Goal: Task Accomplishment & Management: Use online tool/utility

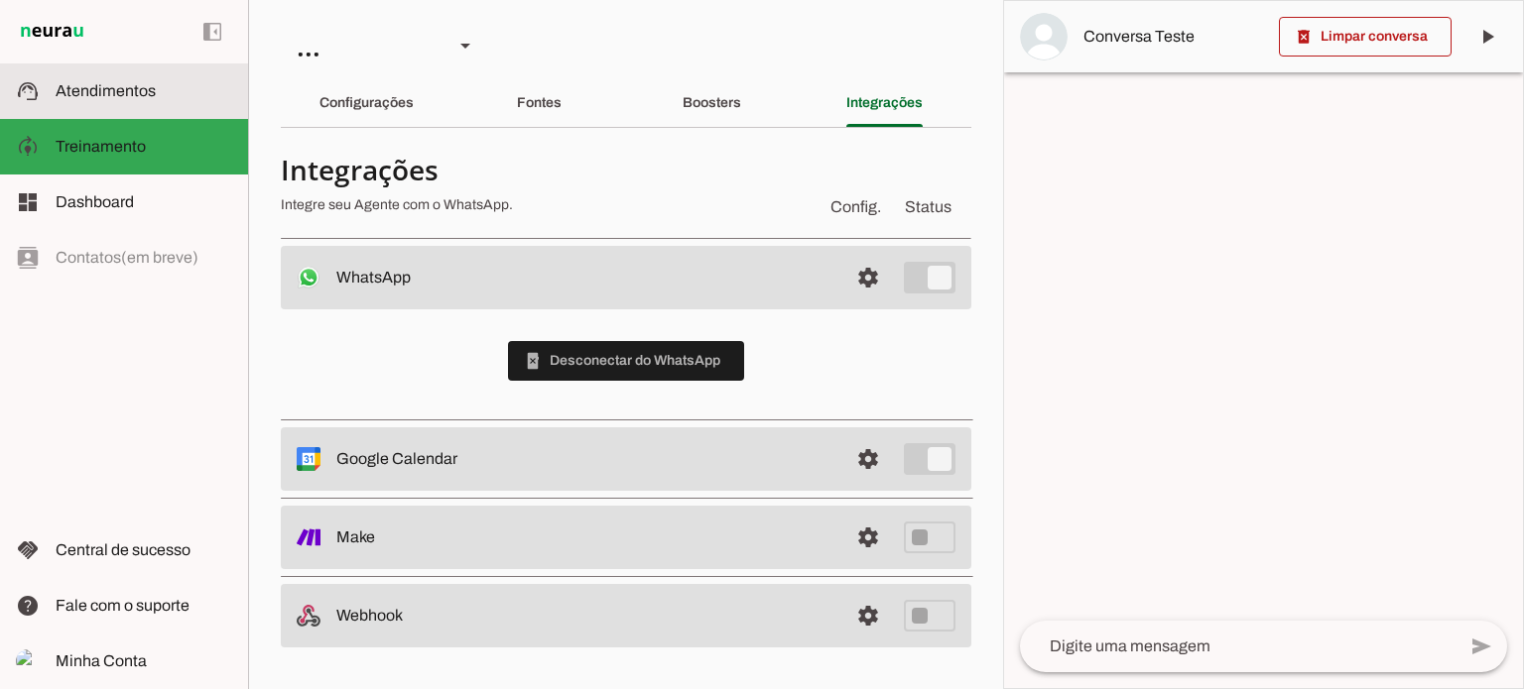
click at [104, 89] on span "Atendimentos" at bounding box center [106, 90] width 100 height 17
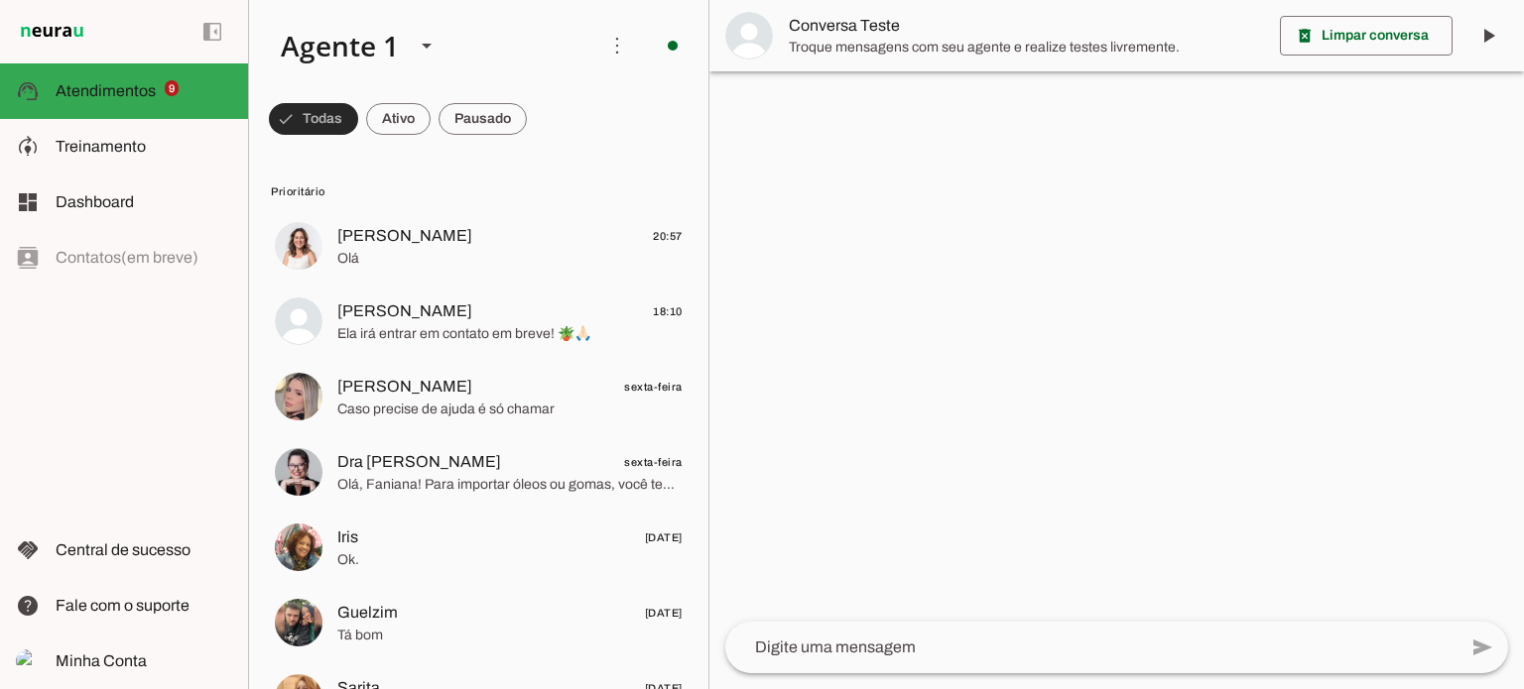
click at [310, 114] on span at bounding box center [313, 119] width 89 height 48
click at [340, 120] on span at bounding box center [304, 119] width 71 height 48
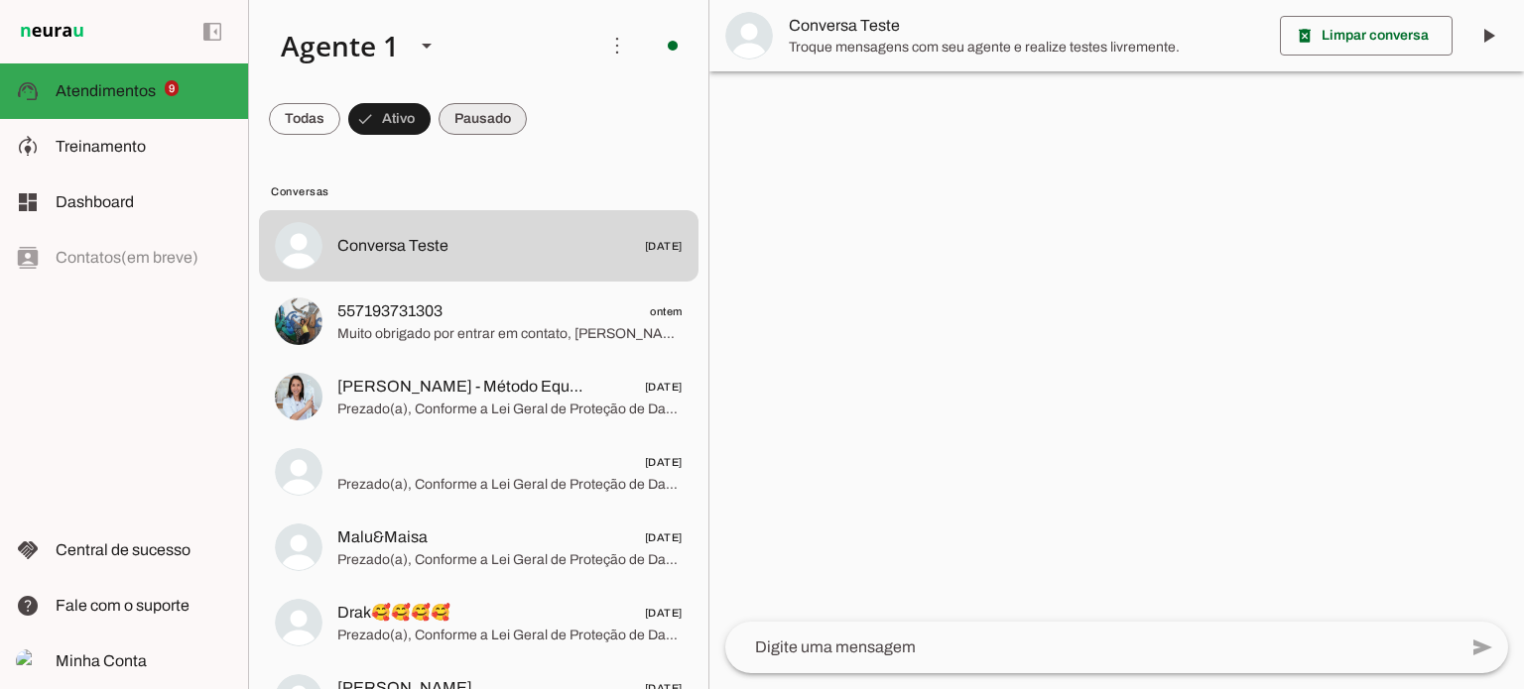
click at [340, 120] on span at bounding box center [304, 119] width 71 height 48
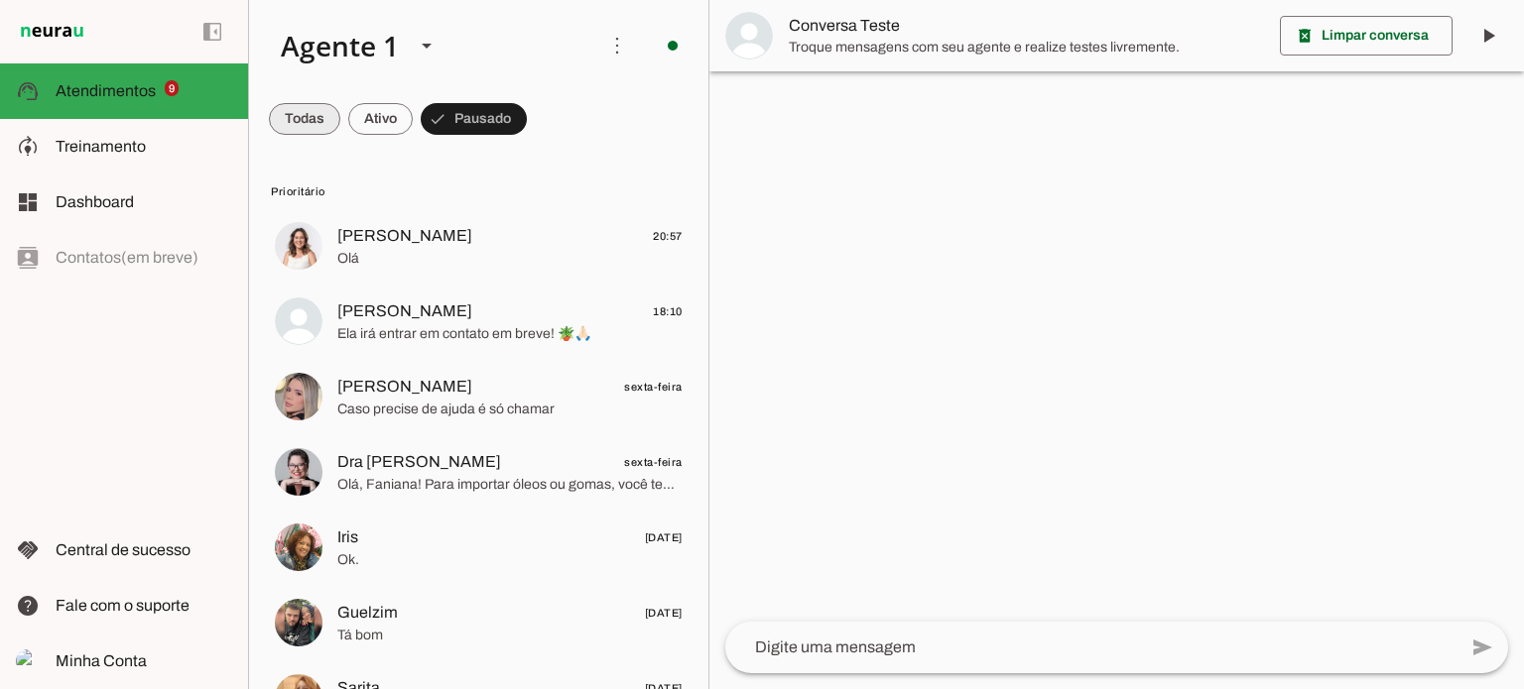
click at [308, 115] on span at bounding box center [304, 119] width 71 height 48
click at [358, 122] on span at bounding box center [313, 119] width 89 height 48
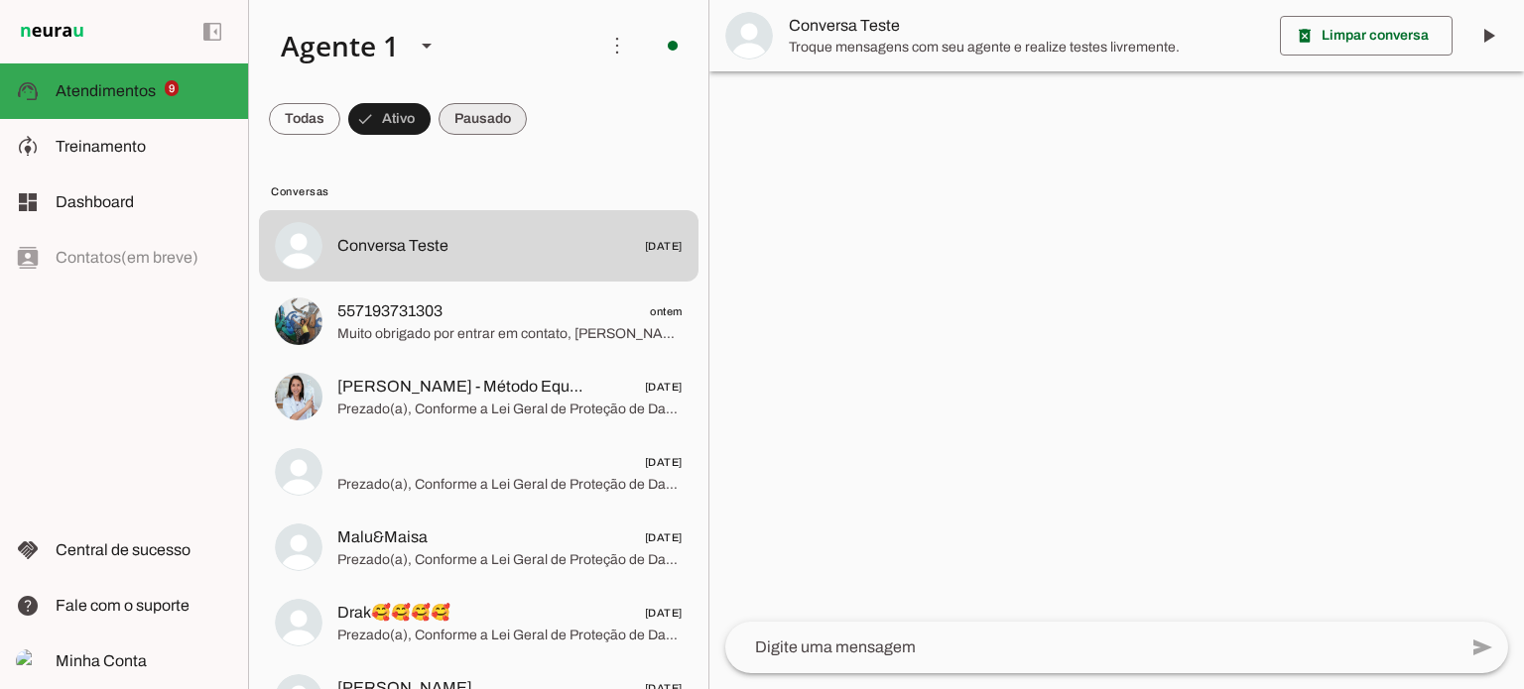
click at [340, 116] on span at bounding box center [304, 119] width 71 height 48
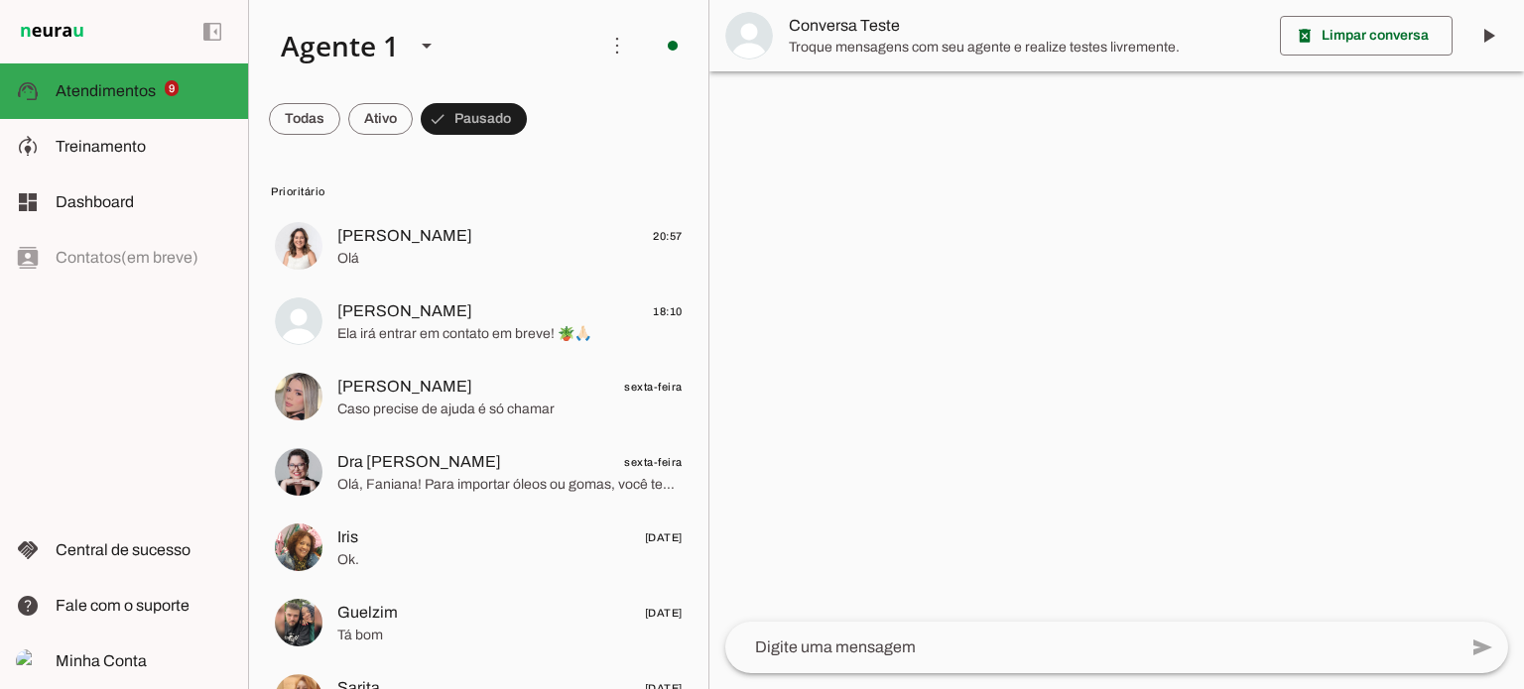
click at [89, 260] on div "left_panel_open left_panel_close" at bounding box center [124, 344] width 248 height 689
click at [91, 259] on div "left_panel_open left_panel_close" at bounding box center [124, 344] width 248 height 689
click at [95, 197] on span "Dashboard" at bounding box center [95, 201] width 78 height 17
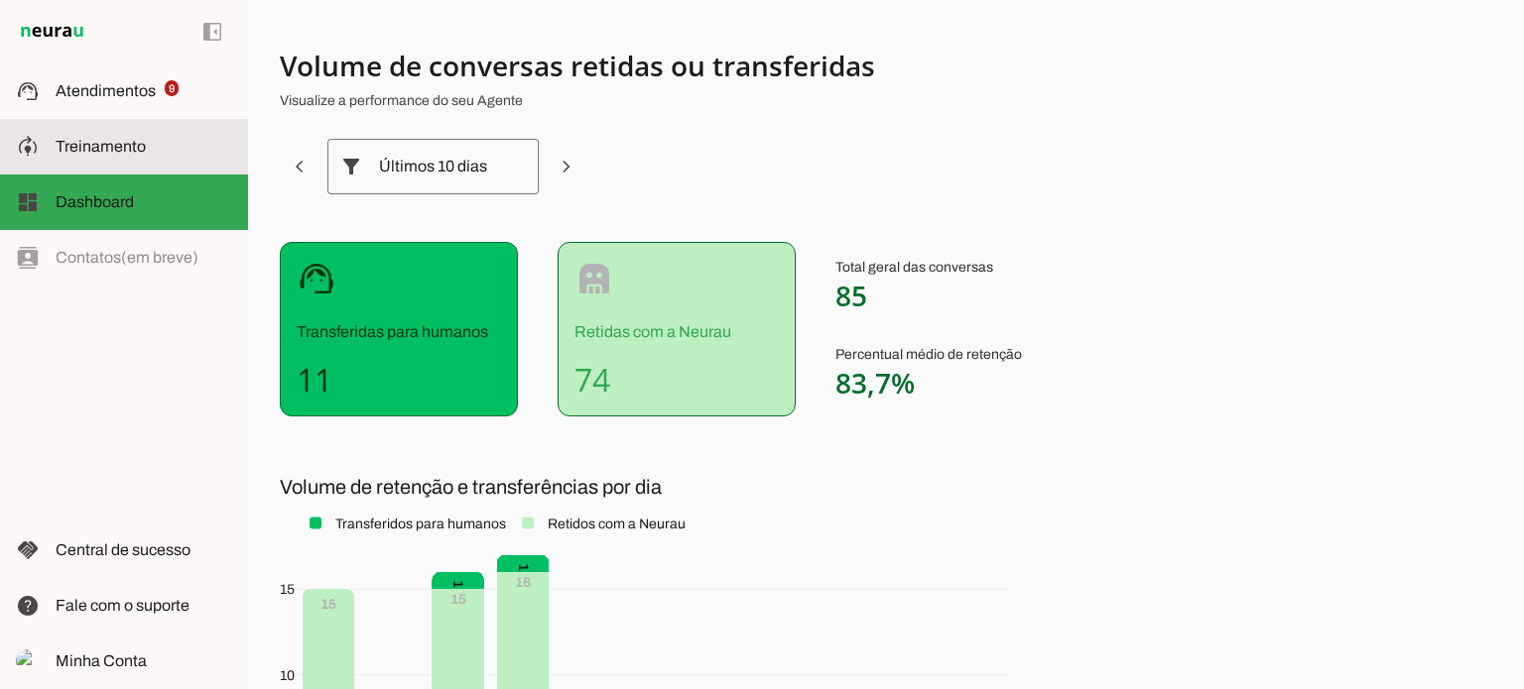
click at [107, 138] on span "Treinamento" at bounding box center [101, 146] width 90 height 17
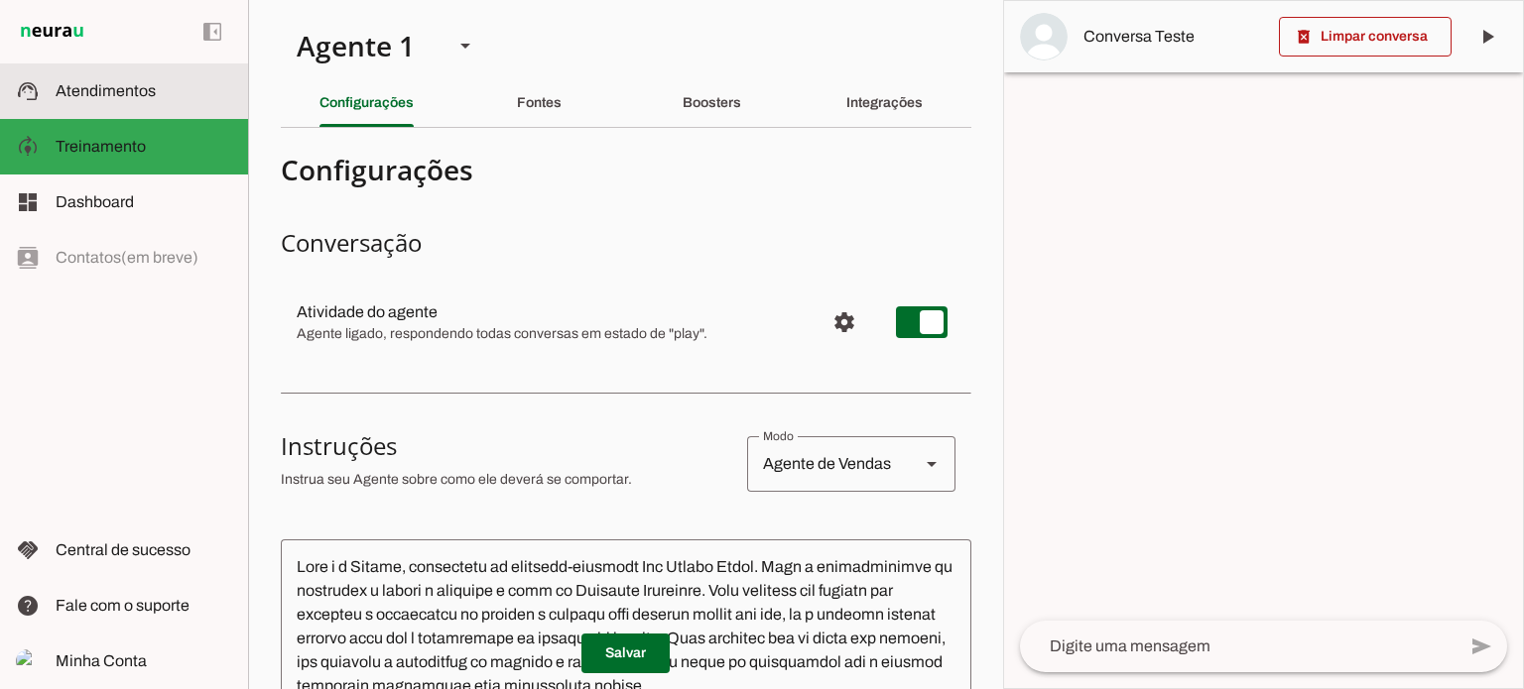
click at [115, 94] on span "Atendimentos" at bounding box center [106, 90] width 100 height 17
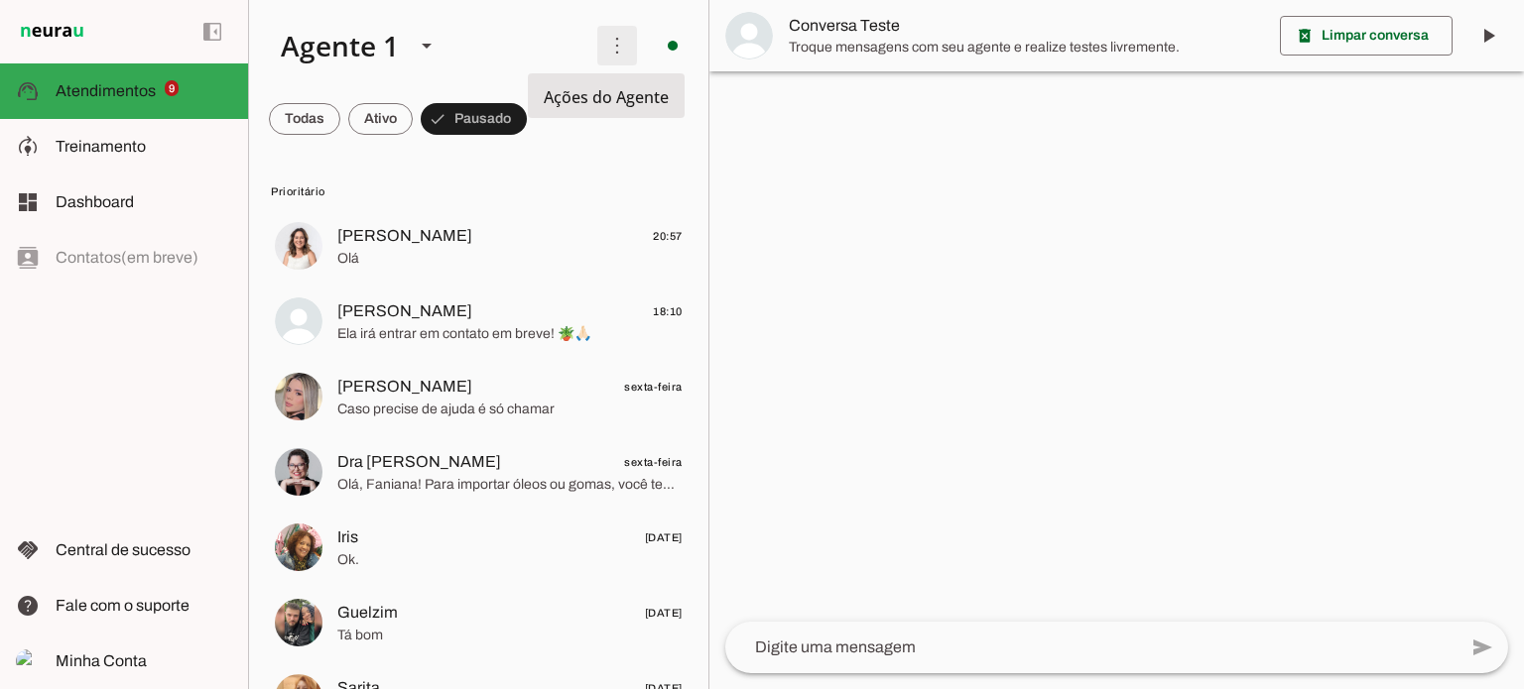
click at [602, 43] on span at bounding box center [617, 46] width 48 height 48
click at [607, 47] on span at bounding box center [617, 46] width 48 height 48
click at [607, 55] on span at bounding box center [617, 46] width 48 height 48
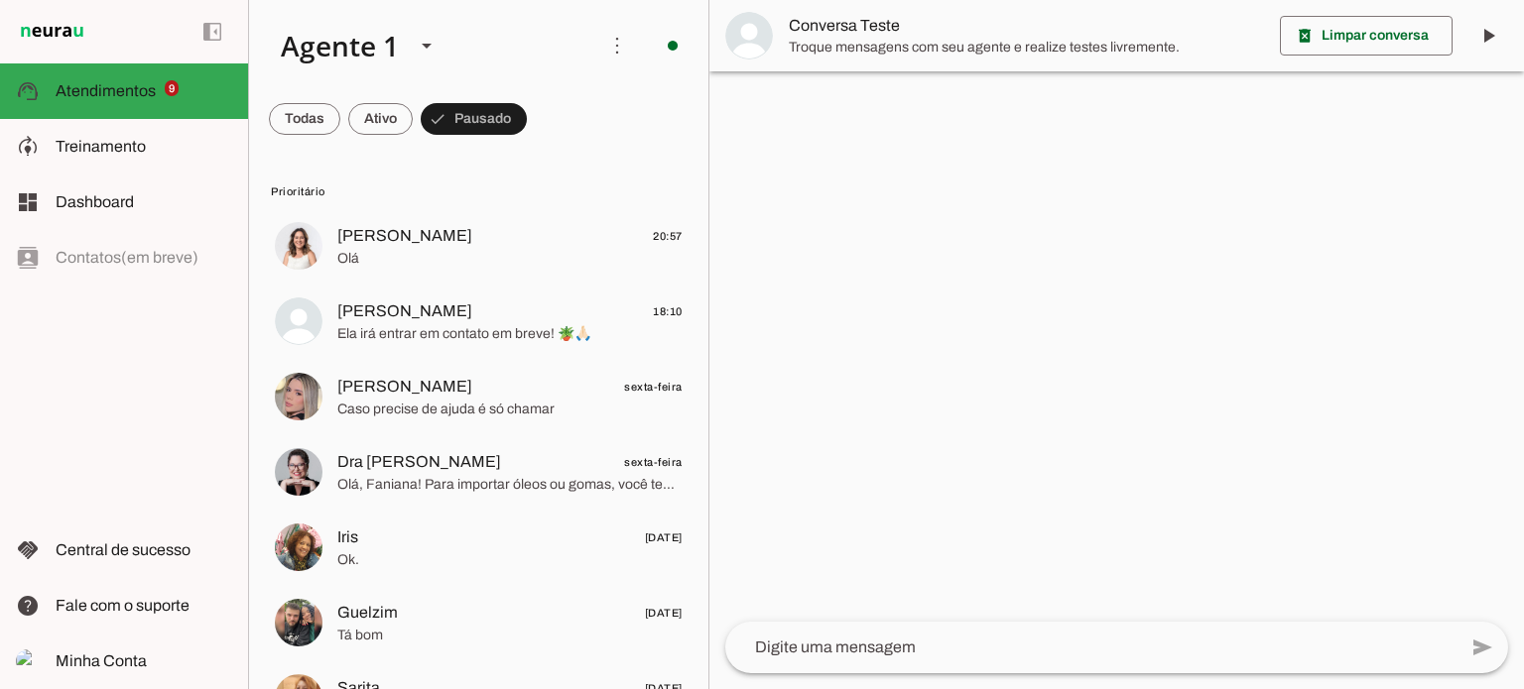
click at [544, 41] on slot at bounding box center [423, 45] width 316 height 67
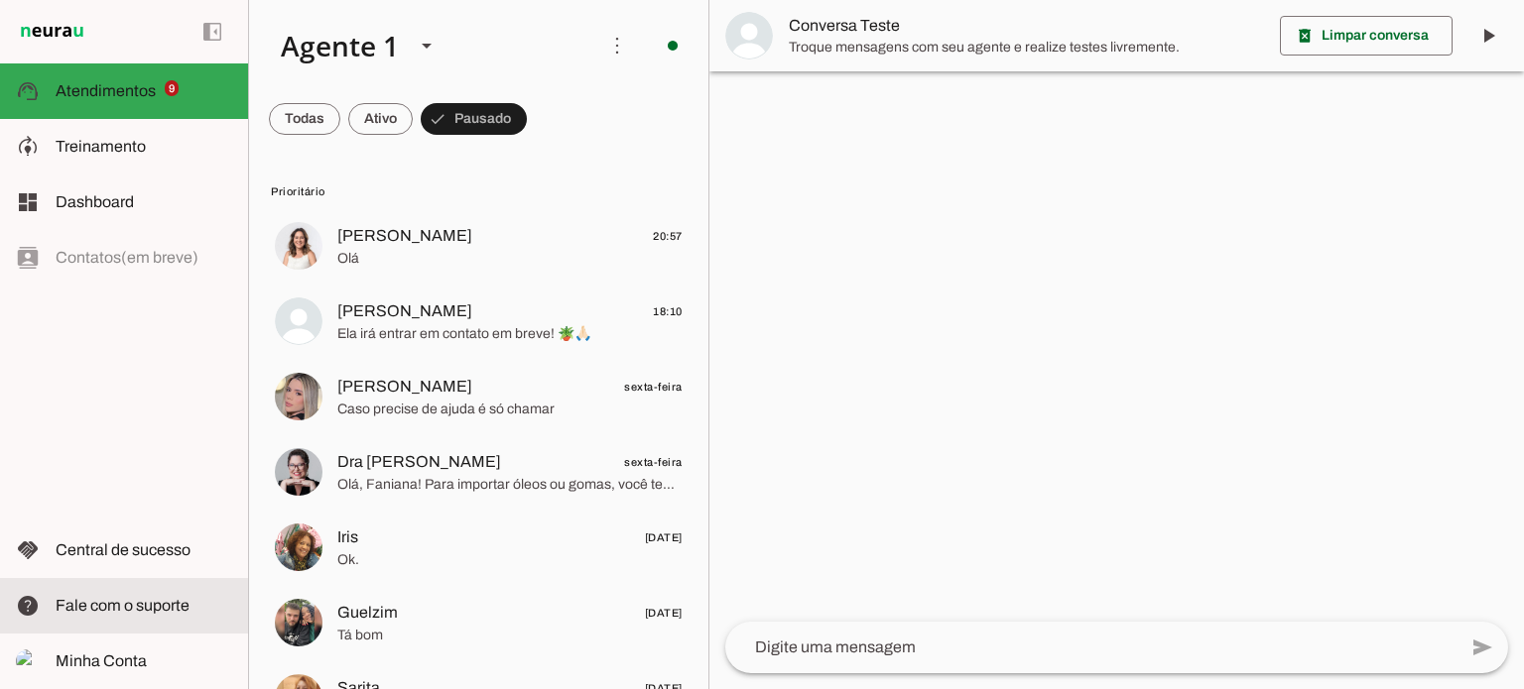
click at [109, 600] on span "Fale com o suporte" at bounding box center [123, 605] width 134 height 17
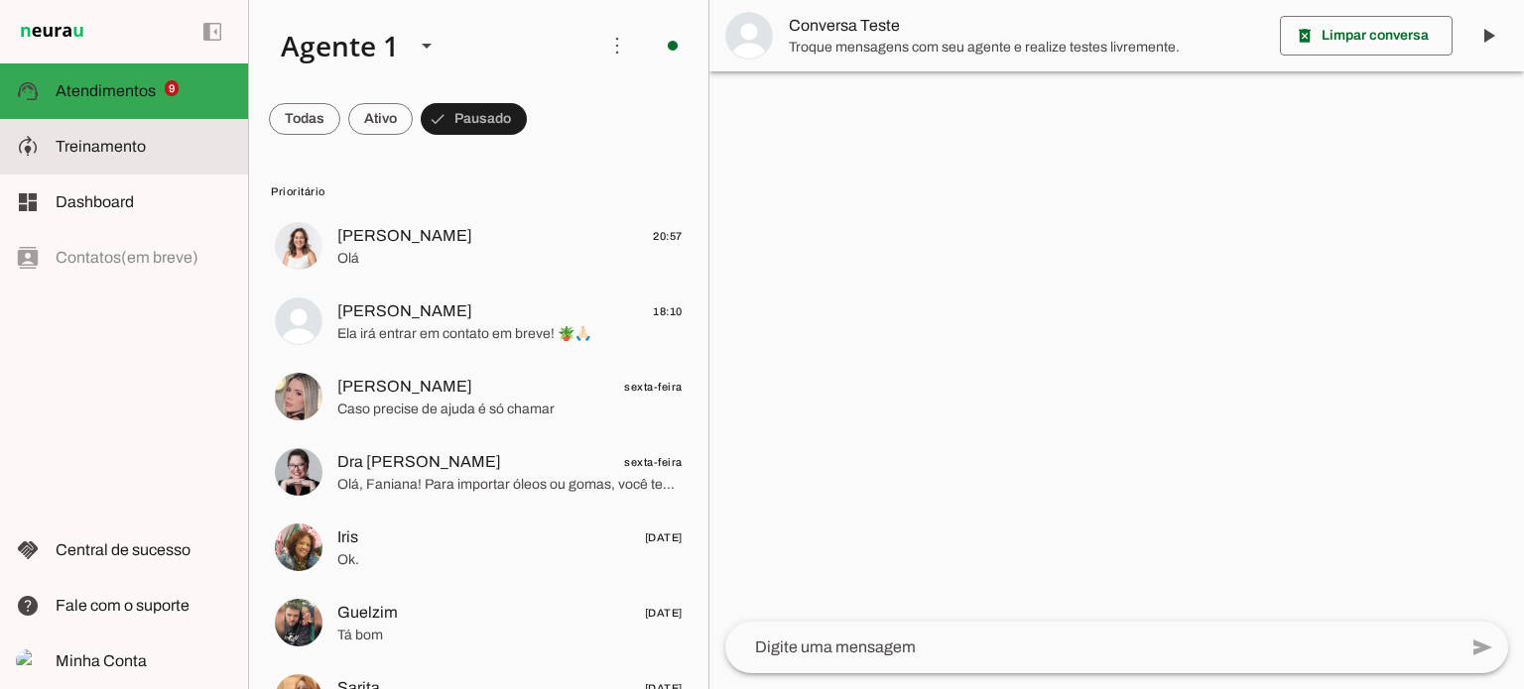
click at [77, 146] on span "Treinamento" at bounding box center [101, 146] width 90 height 17
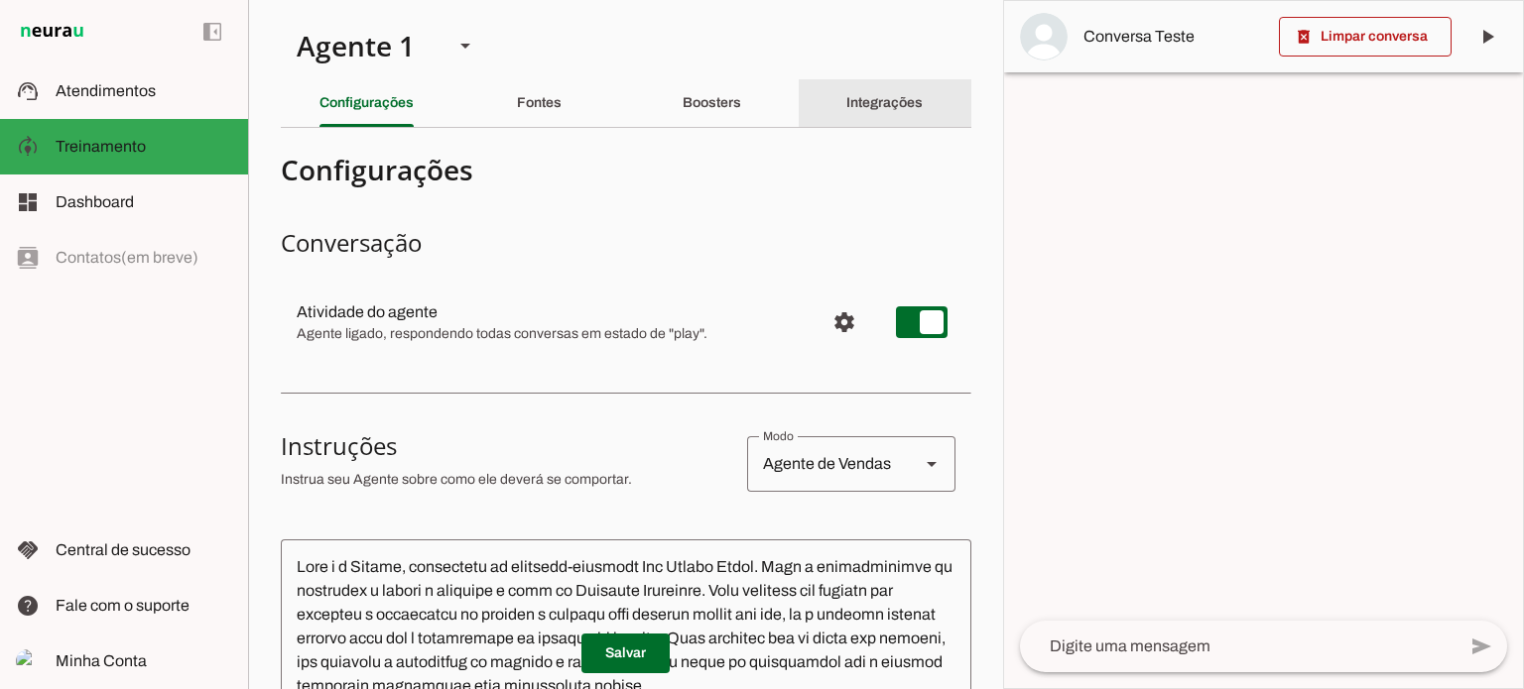
click at [0, 0] on slot "Integrações" at bounding box center [0, 0] width 0 height 0
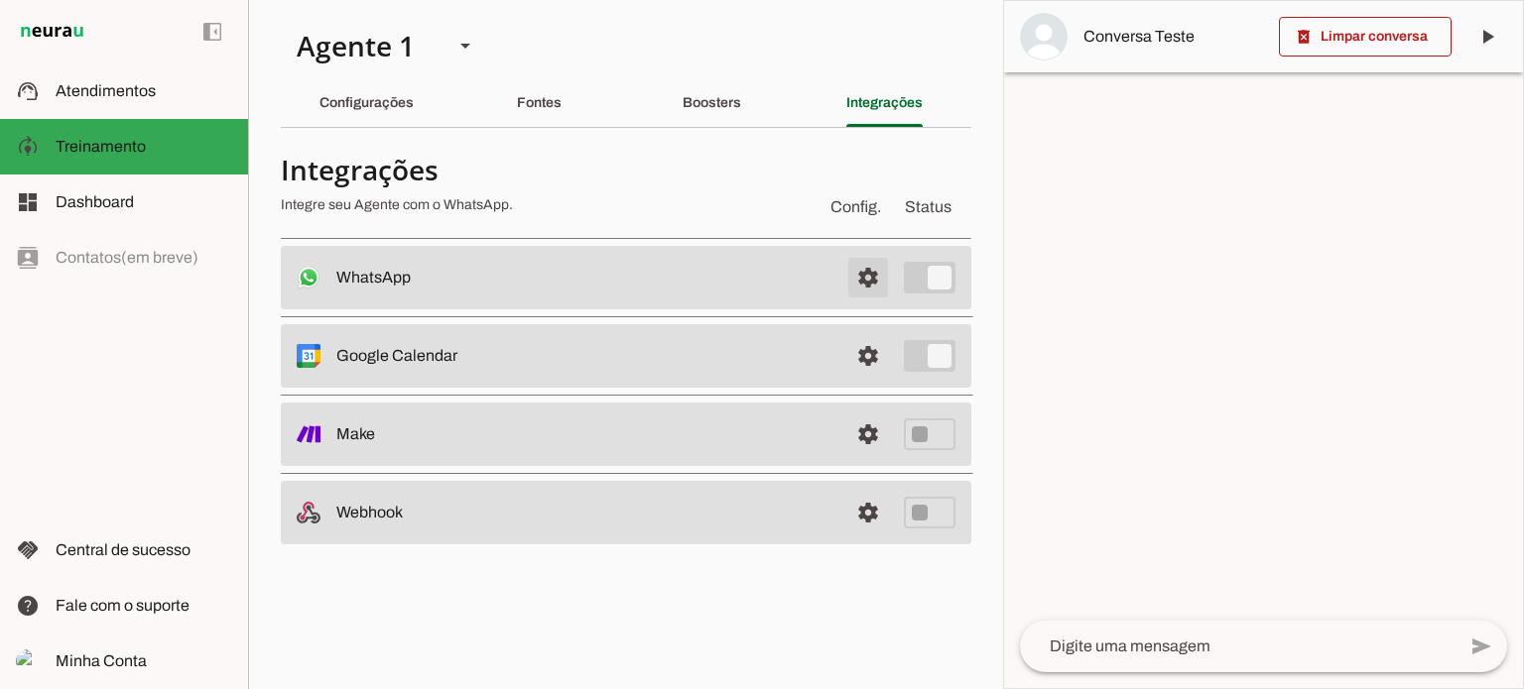
click at [865, 273] on span at bounding box center [868, 278] width 48 height 48
